Goal: Task Accomplishment & Management: Manage account settings

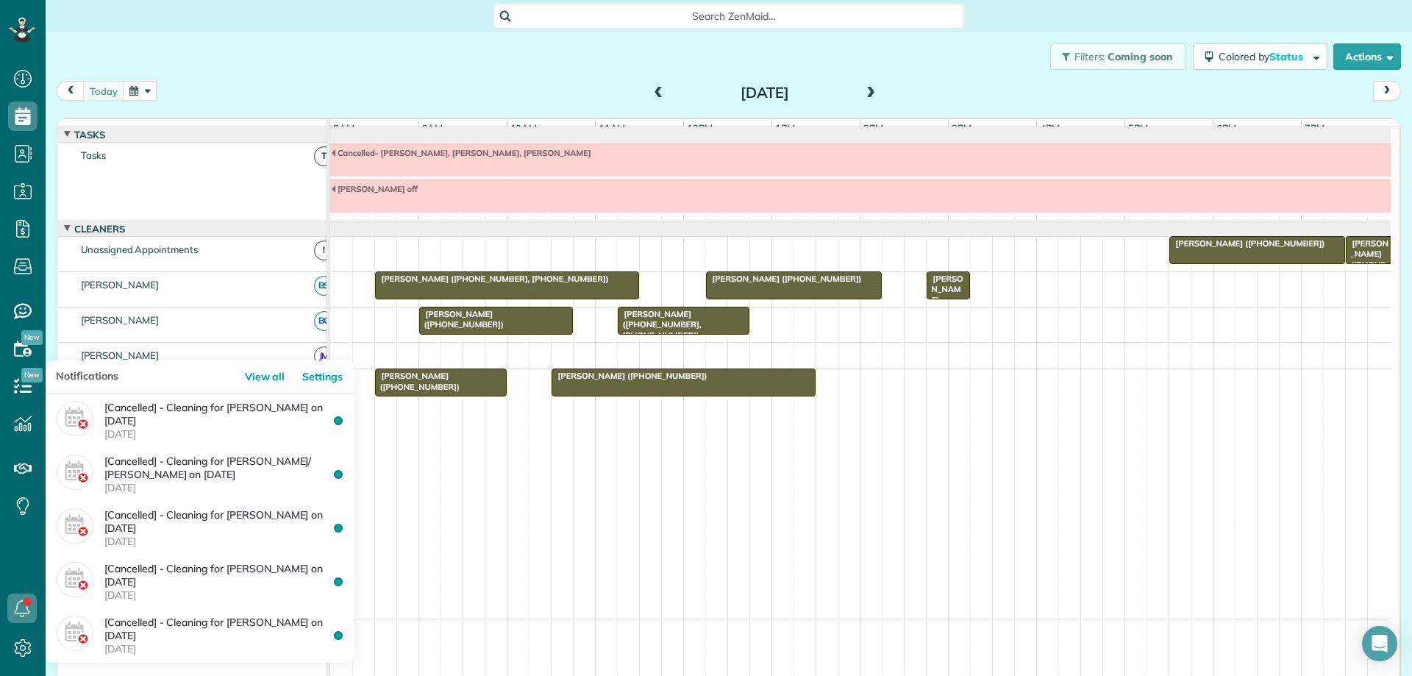
scroll to position [7, 7]
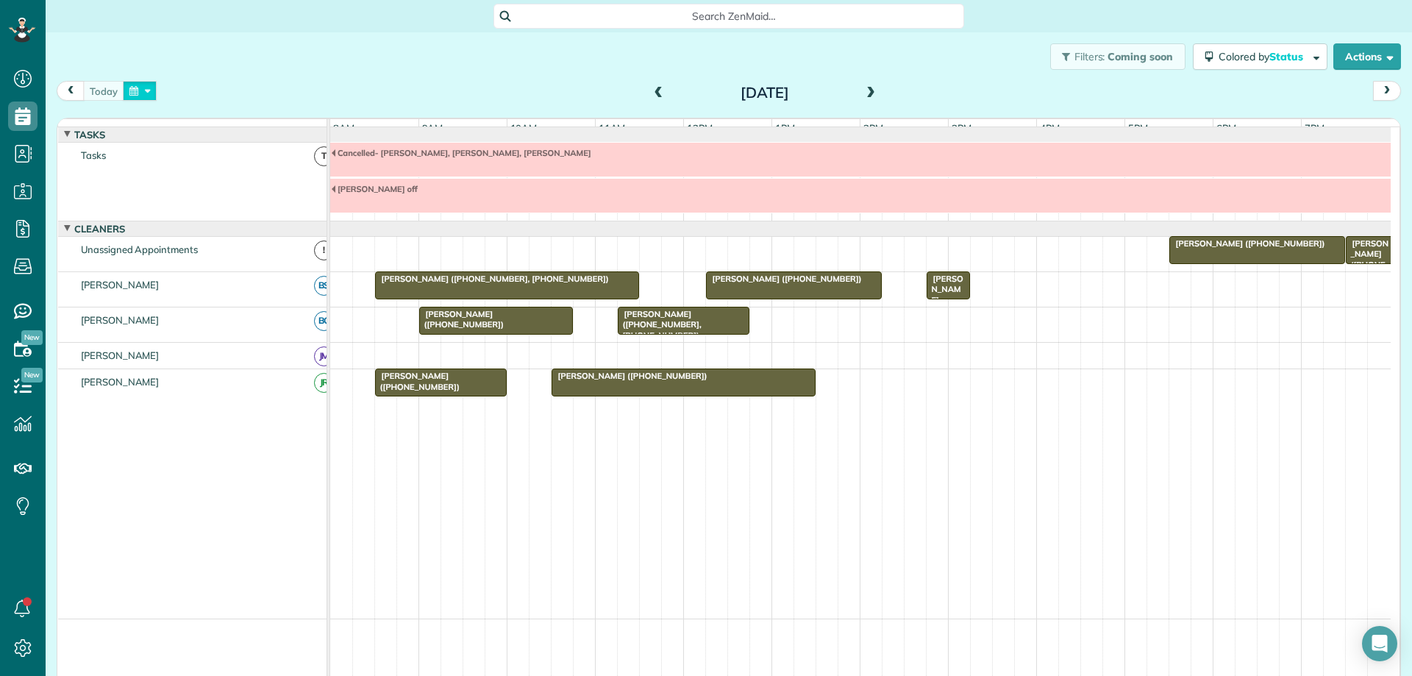
click at [143, 90] on button "button" at bounding box center [140, 91] width 34 height 20
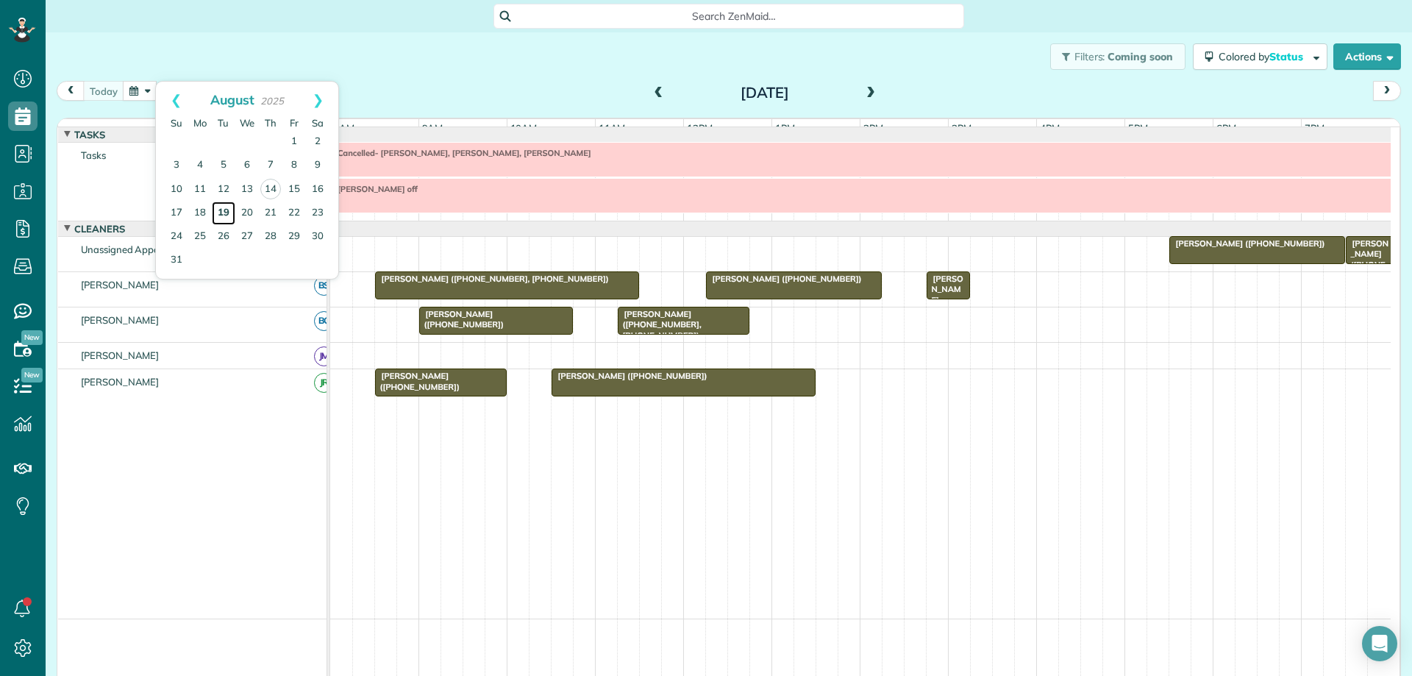
click at [229, 210] on link "19" at bounding box center [224, 214] width 24 height 24
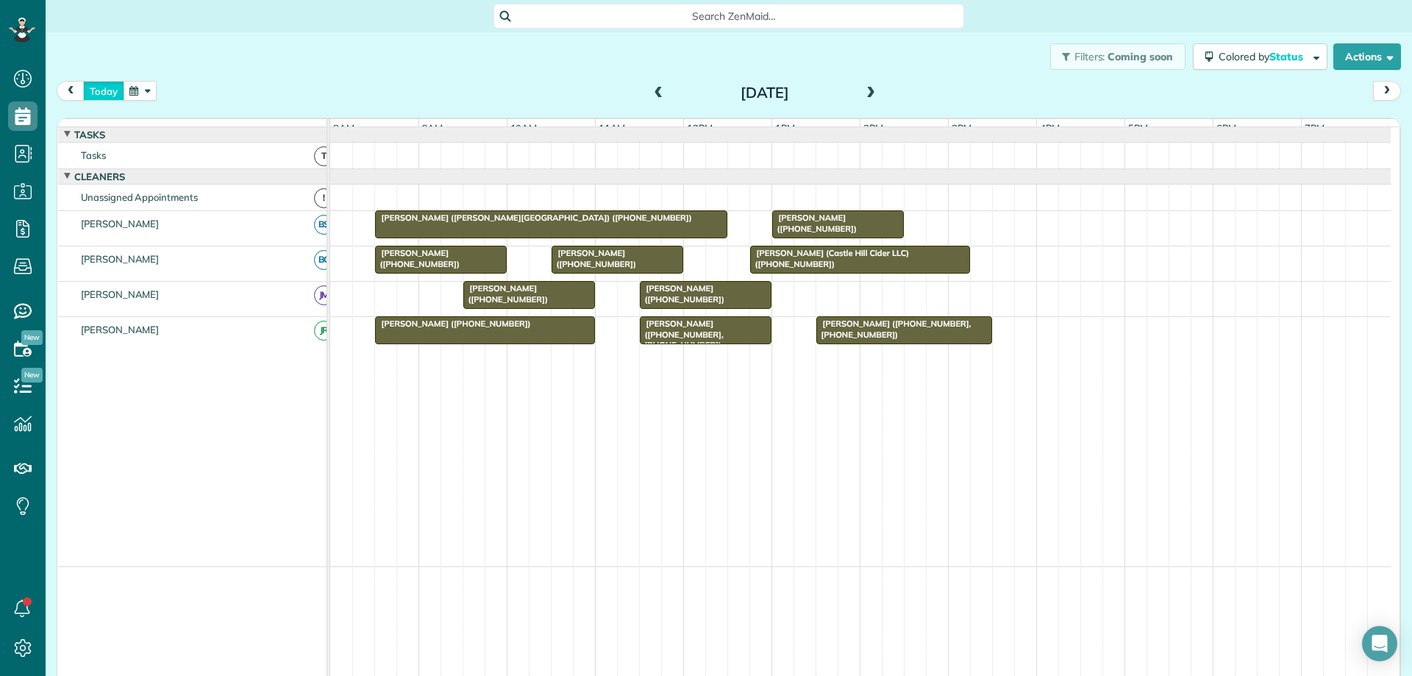
click at [105, 90] on button "today" at bounding box center [103, 91] width 41 height 20
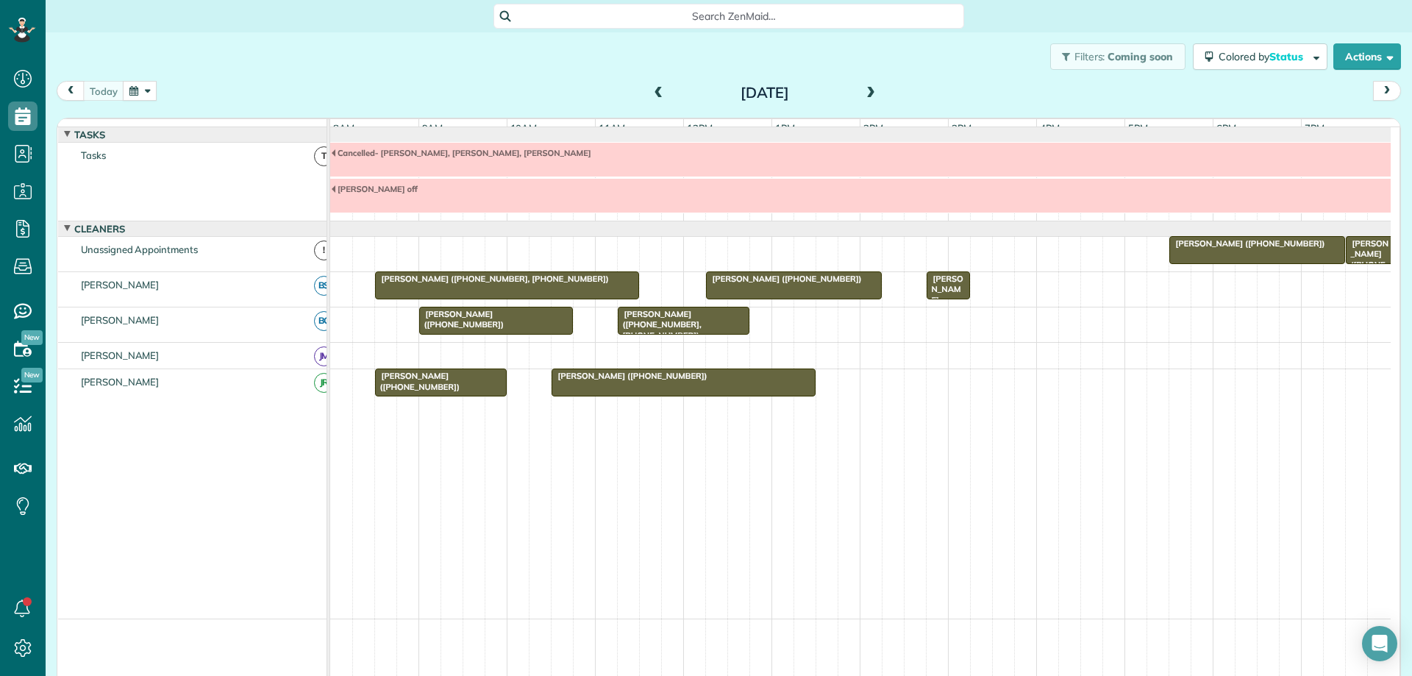
click at [659, 98] on span at bounding box center [659, 93] width 16 height 13
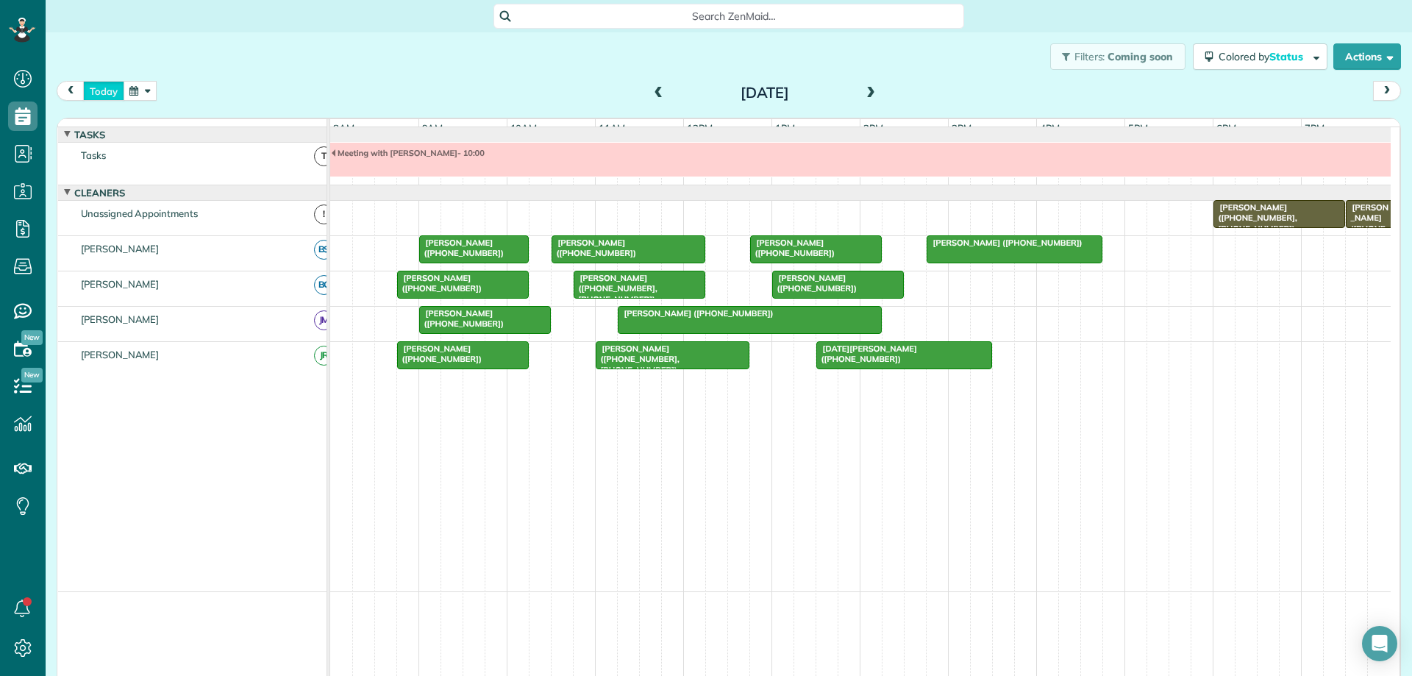
click at [97, 88] on button "today" at bounding box center [103, 91] width 41 height 20
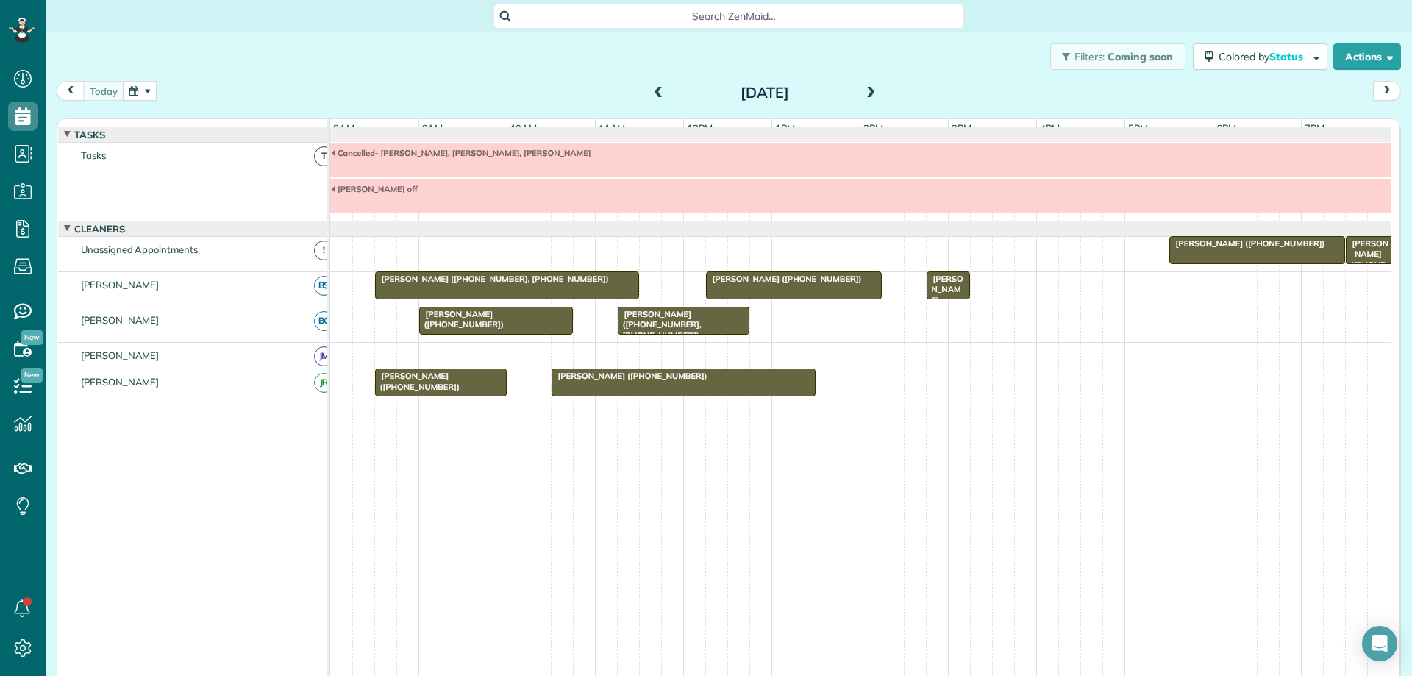
click at [536, 297] on div at bounding box center [507, 285] width 263 height 26
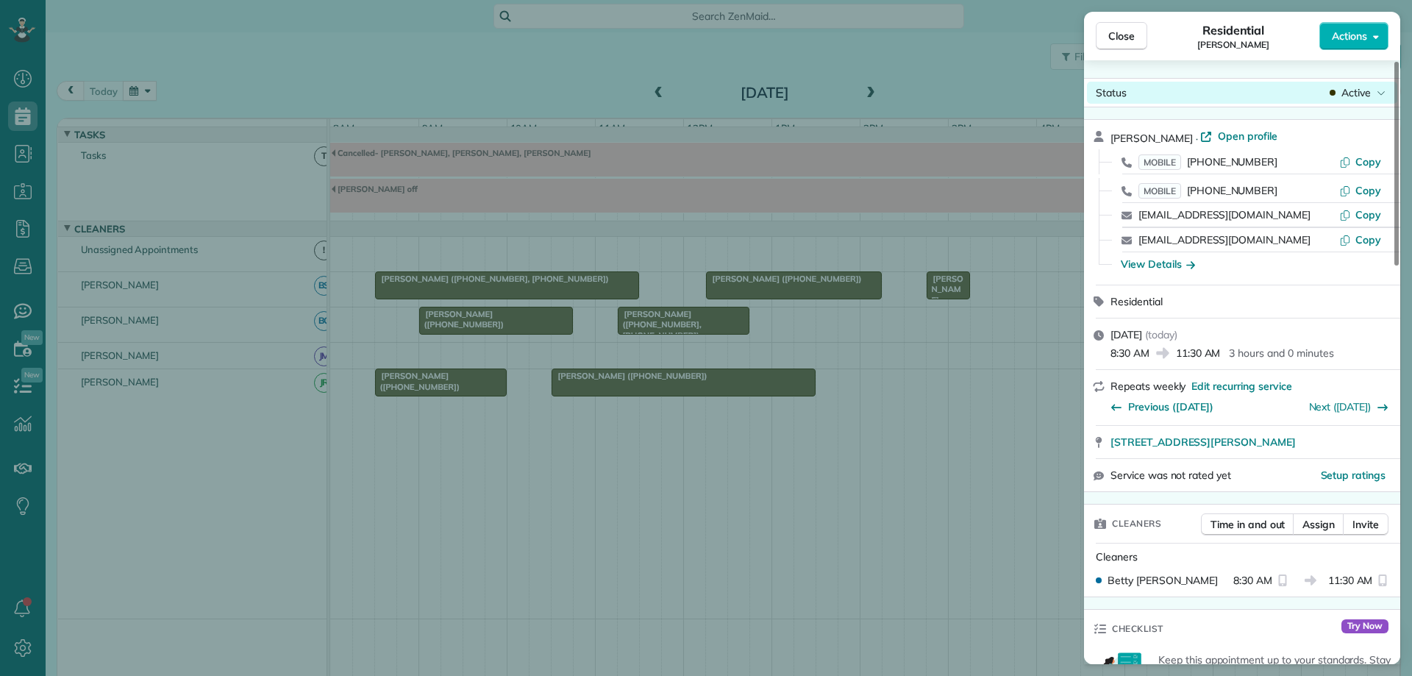
click at [1353, 96] on span "Active" at bounding box center [1356, 92] width 29 height 15
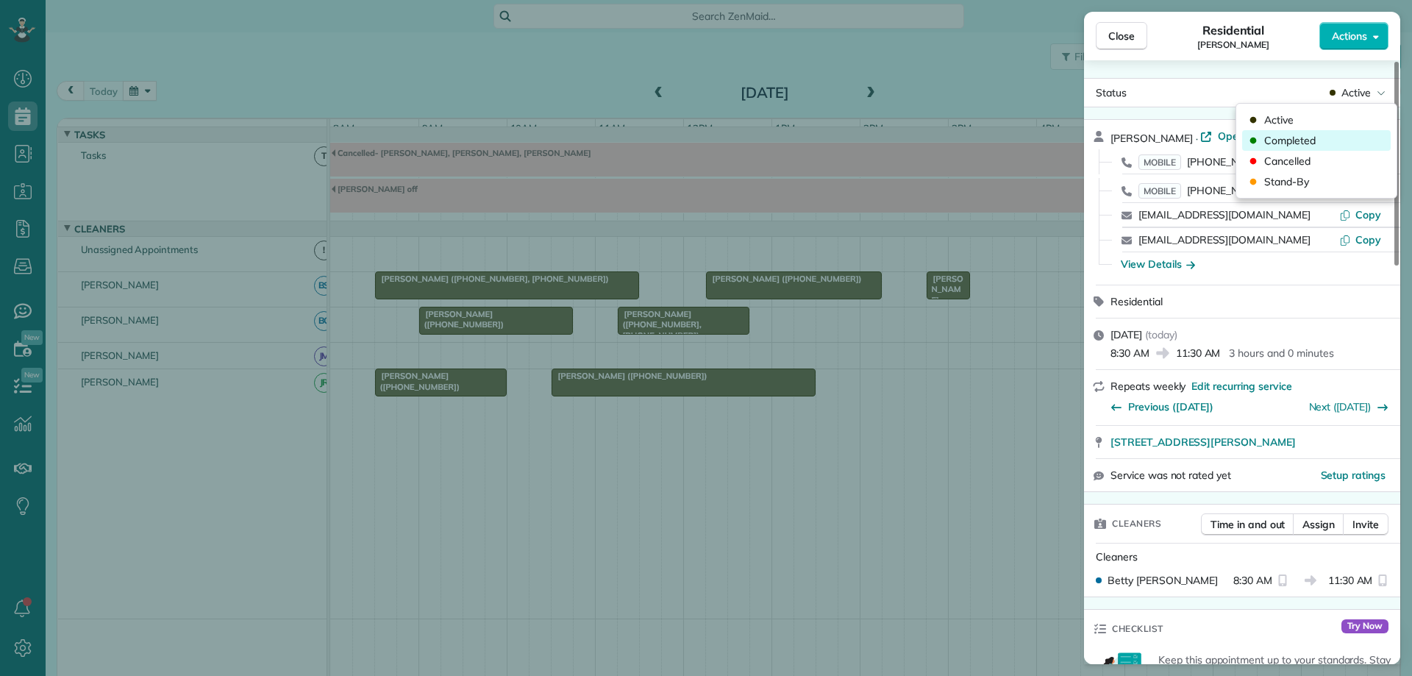
click at [1338, 139] on div "Completed" at bounding box center [1316, 140] width 149 height 21
click at [469, 397] on div "Close Residential [PERSON_NAME] Actions Status Active [PERSON_NAME] · Open prof…" at bounding box center [706, 338] width 1412 height 676
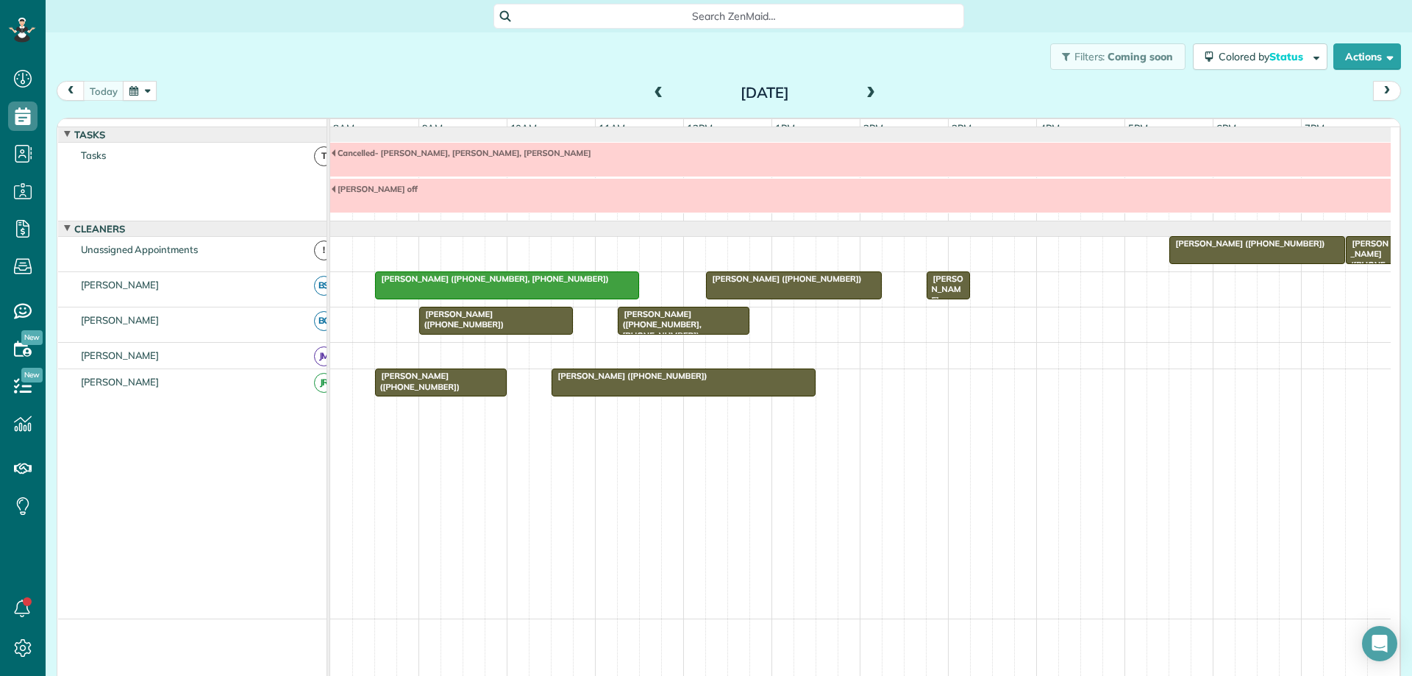
click at [469, 392] on div "[PERSON_NAME] ([PHONE_NUMBER])" at bounding box center [441, 381] width 123 height 21
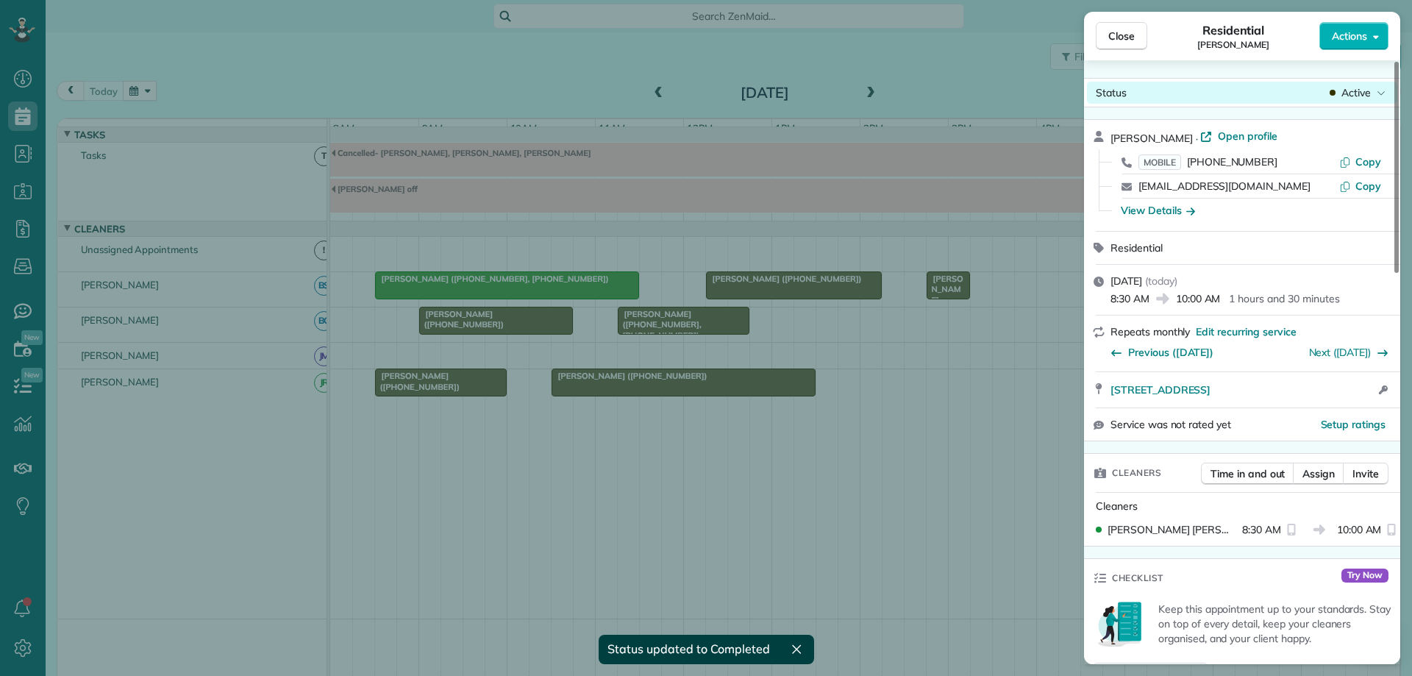
click at [1361, 94] on span "Active" at bounding box center [1356, 92] width 29 height 15
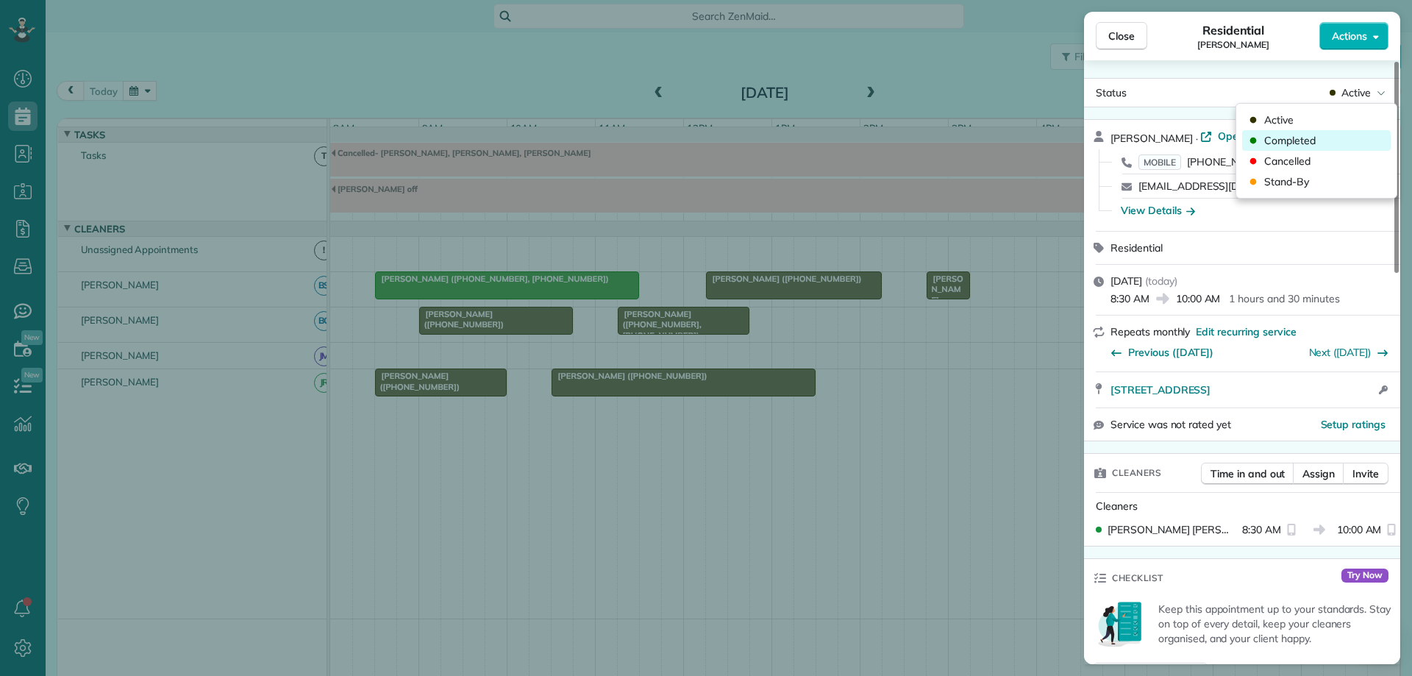
click at [1328, 136] on div "Completed" at bounding box center [1316, 140] width 149 height 21
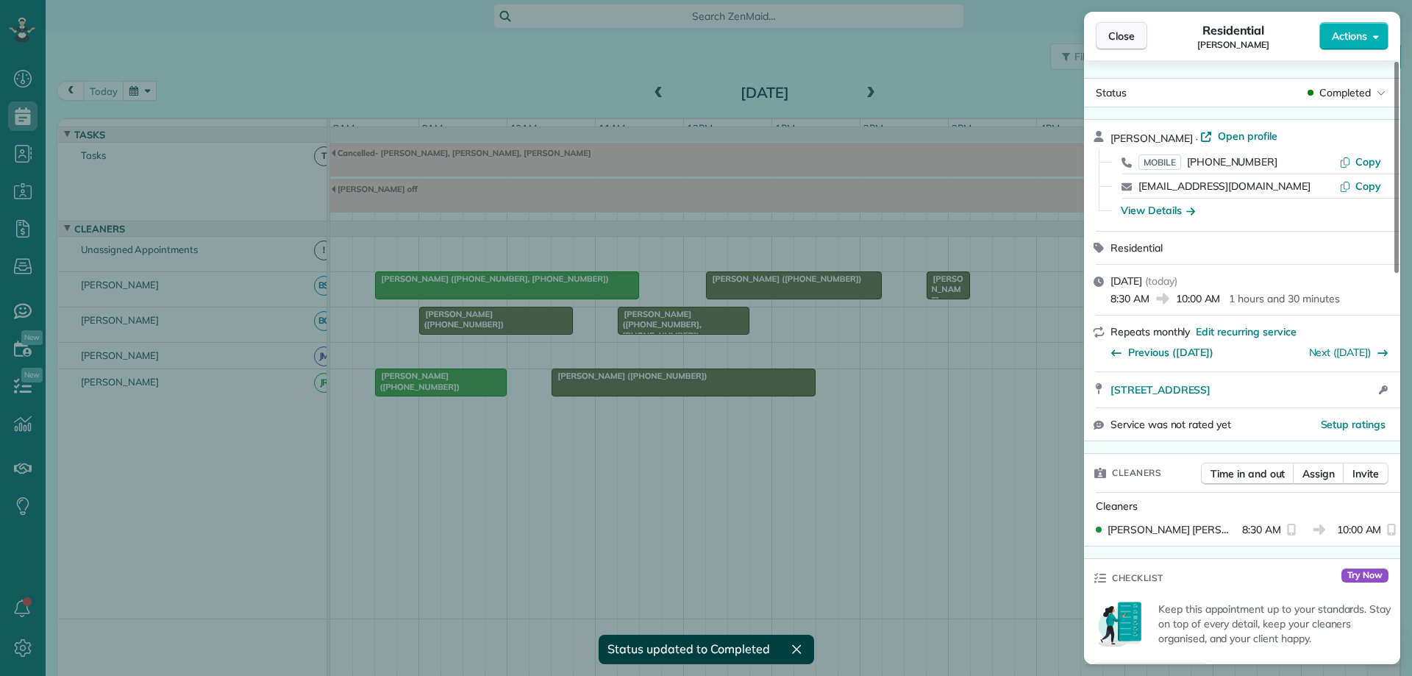
click at [1126, 43] on span "Close" at bounding box center [1121, 36] width 26 height 15
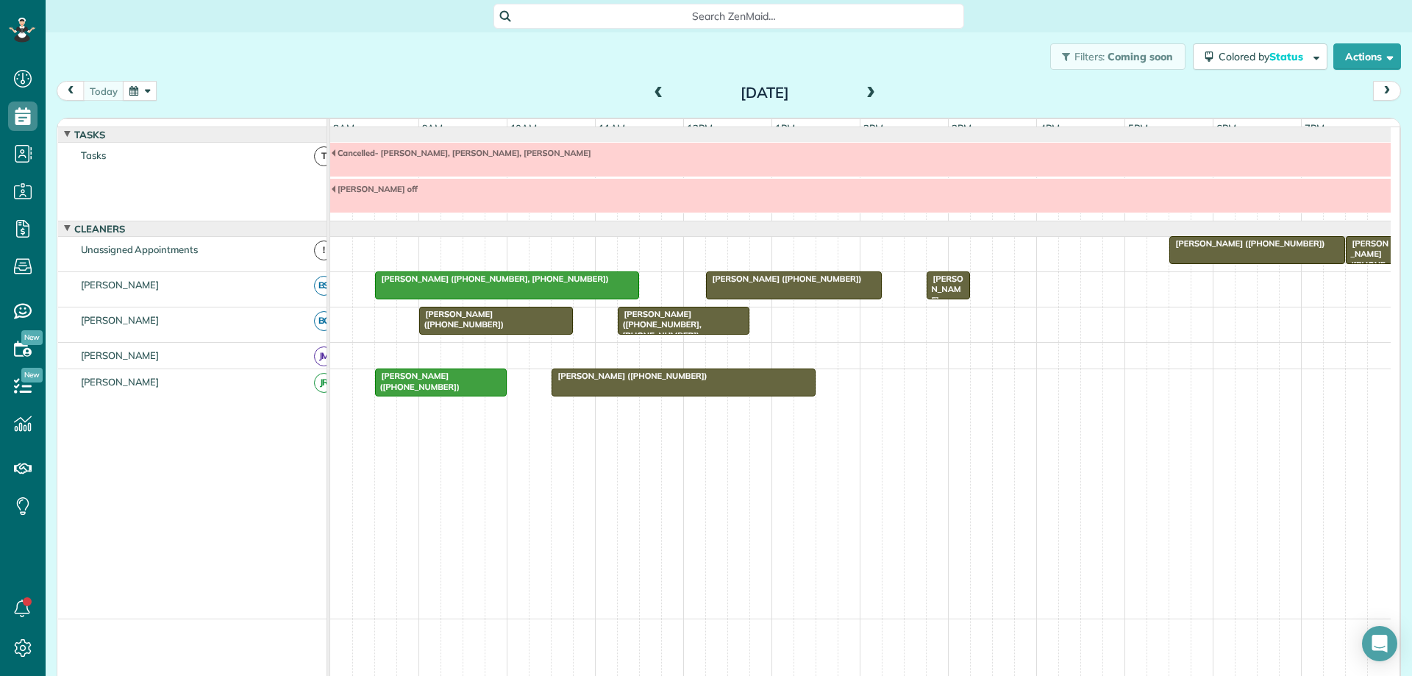
click at [544, 334] on div at bounding box center [496, 320] width 152 height 26
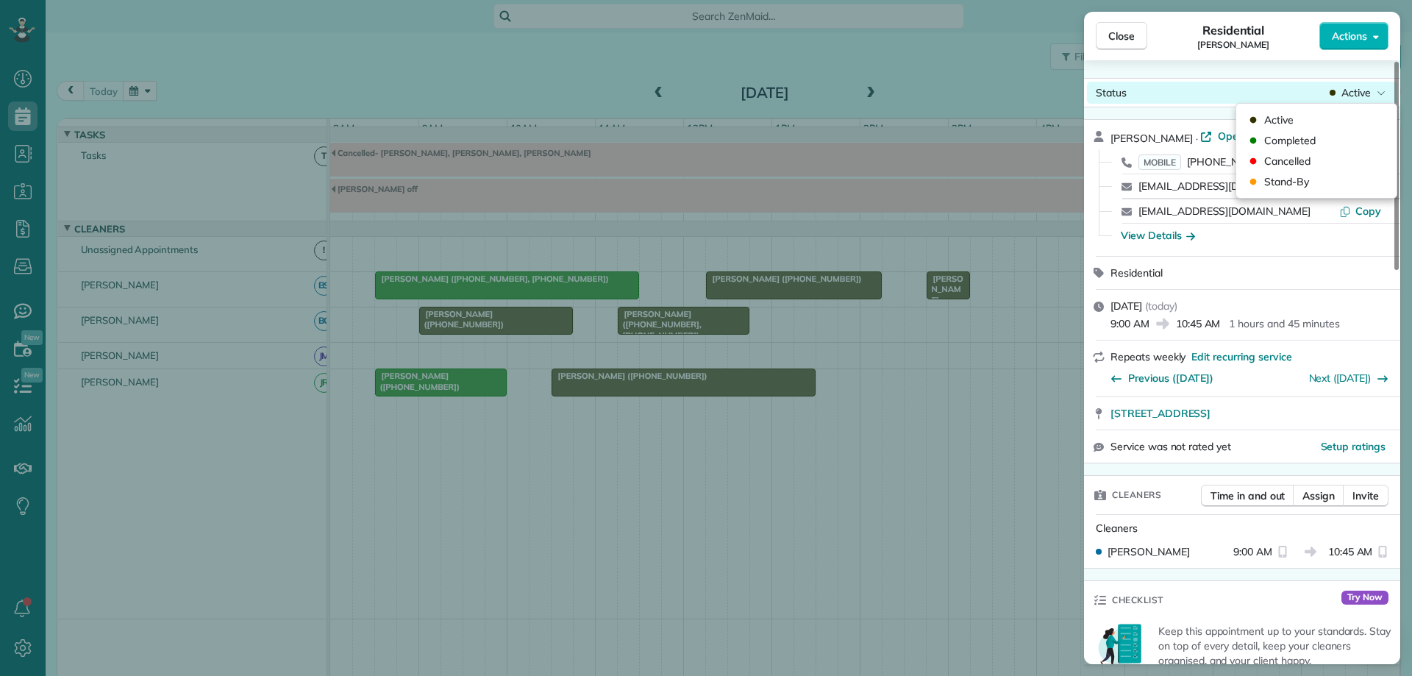
click at [1348, 88] on span "Active" at bounding box center [1356, 92] width 29 height 15
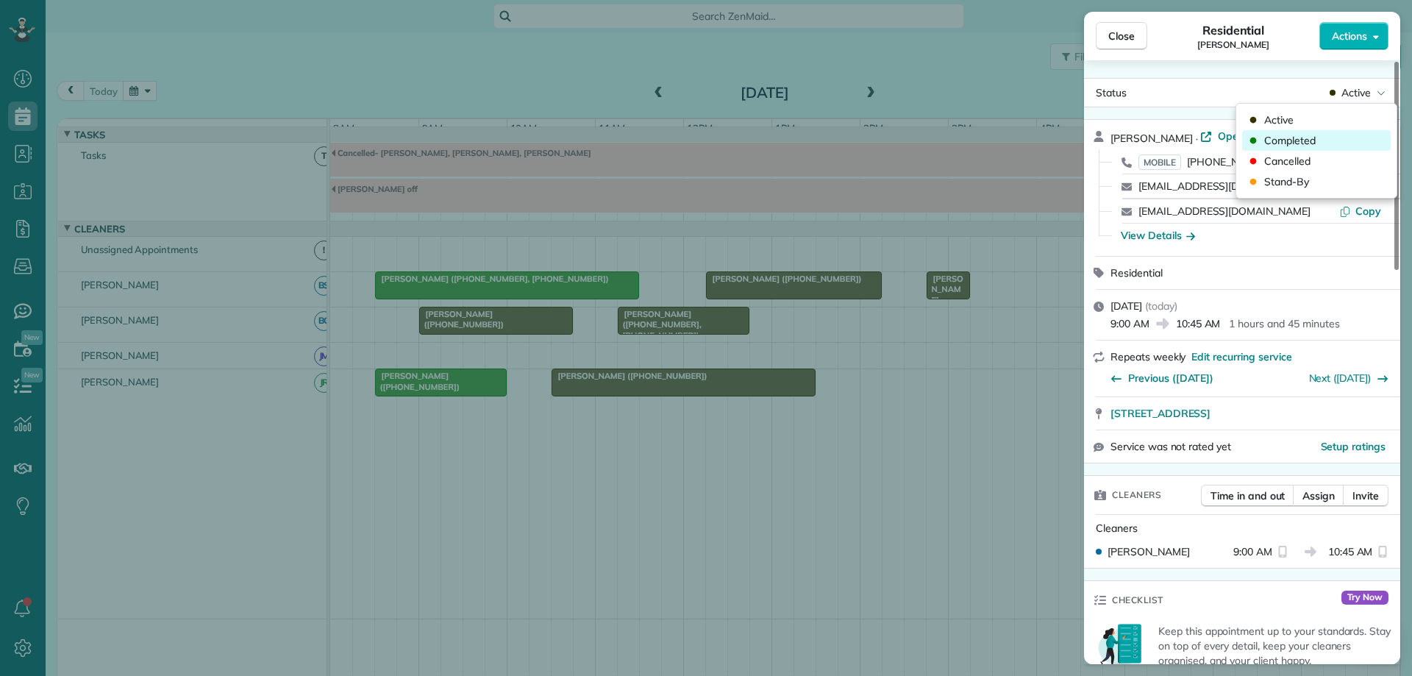
click at [1339, 140] on div "Completed" at bounding box center [1316, 140] width 149 height 21
click at [1133, 40] on span "Close" at bounding box center [1121, 36] width 26 height 15
